Goal: Information Seeking & Learning: Learn about a topic

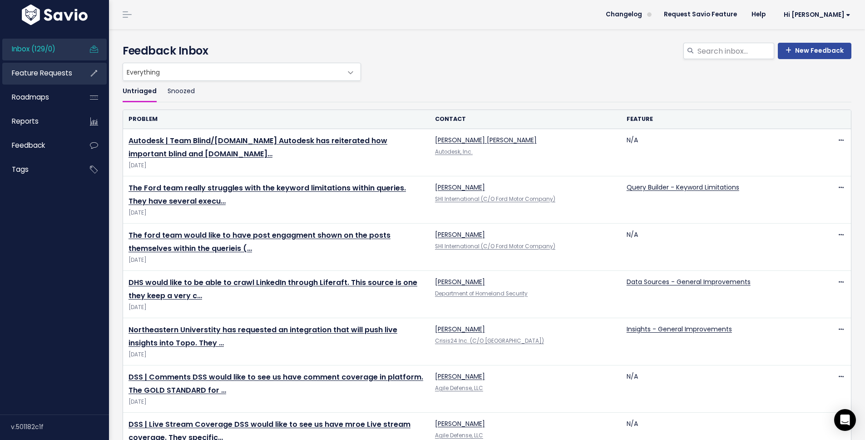
click at [54, 79] on link "Feature Requests" at bounding box center [38, 73] width 73 height 21
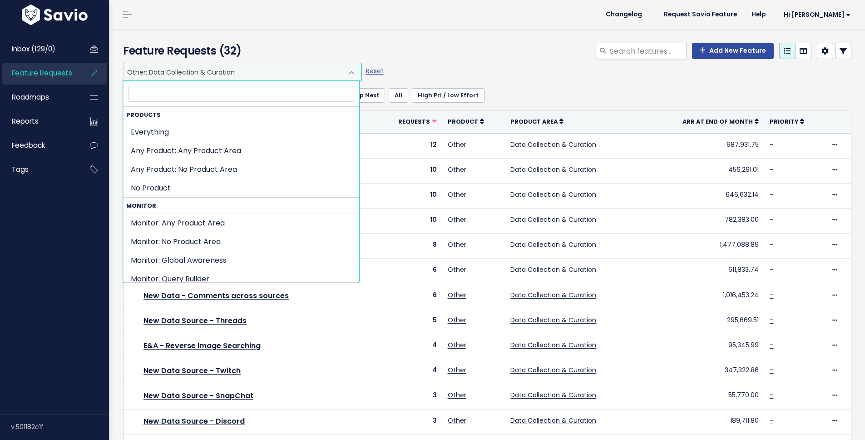
click at [233, 77] on span "Other: Data Collection & Curation" at bounding box center [233, 71] width 219 height 17
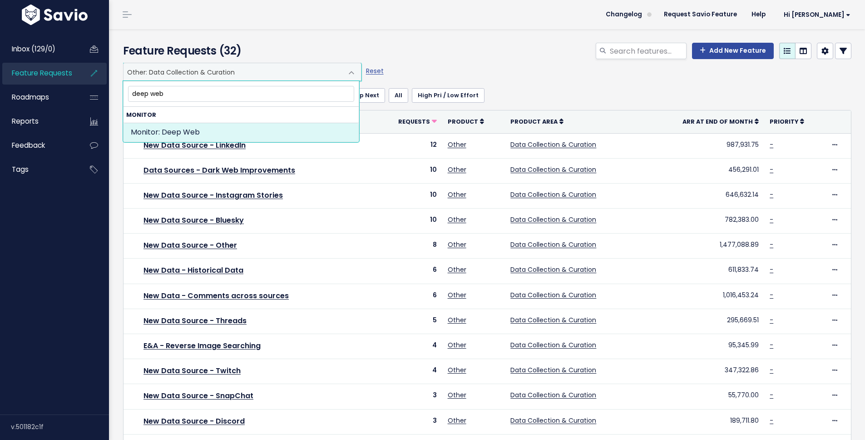
type input "deep web"
select select "ORGANIZE_COLLABORATE_REPORT:DEEP_WEB"
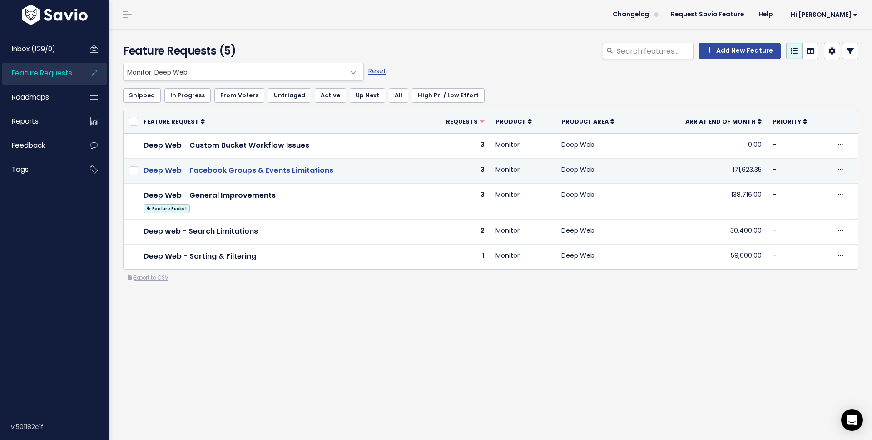
click at [271, 167] on link "Deep Web - Facebook Groups & Events Limitations" at bounding box center [239, 170] width 190 height 10
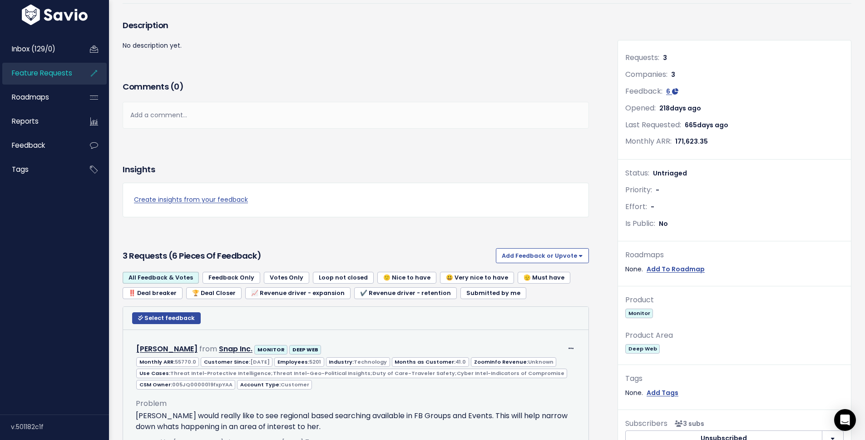
scroll to position [350, 0]
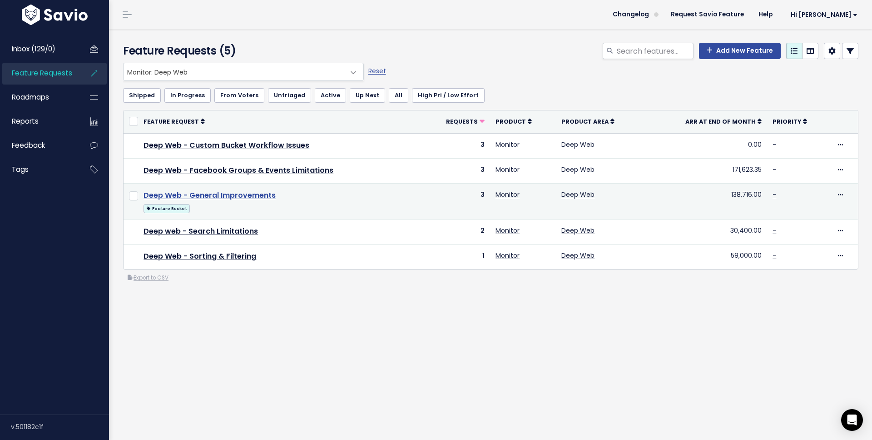
click at [231, 196] on link "Deep Web - General Improvements" at bounding box center [210, 195] width 132 height 10
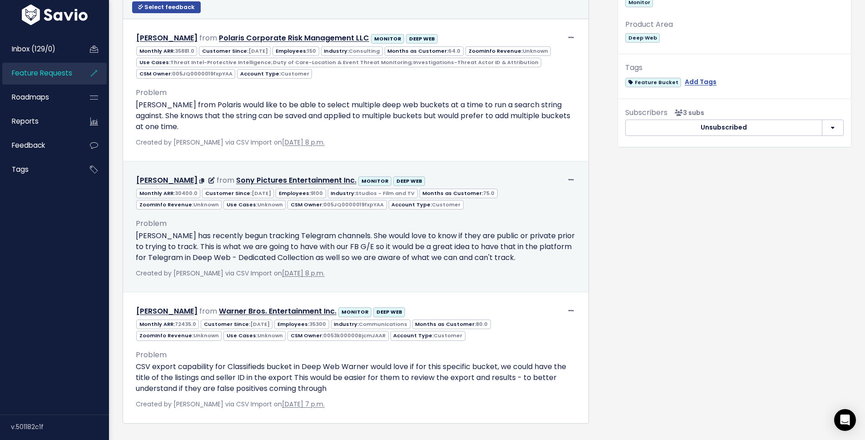
scroll to position [402, 0]
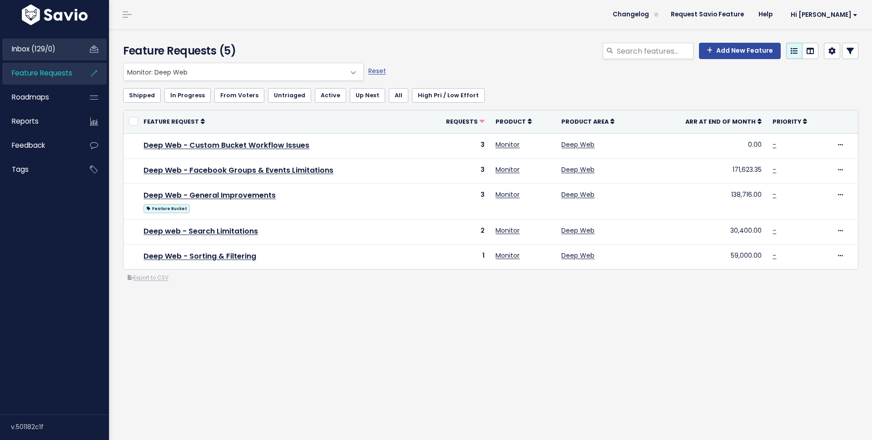
click at [43, 52] on span "Inbox (129/0)" at bounding box center [34, 49] width 44 height 10
